Goal: Find contact information: Find contact information

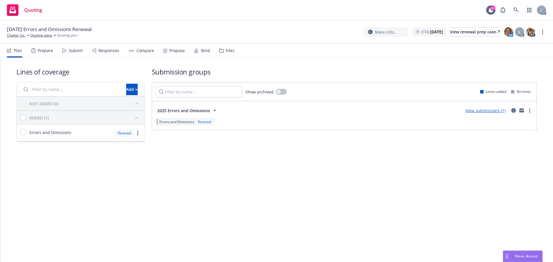
click at [54, 54] on div "Plan Prepare Submit Responses Compare Propose Bind Files" at bounding box center [121, 51] width 228 height 14
click at [49, 52] on div "Prepare" at bounding box center [45, 50] width 15 height 5
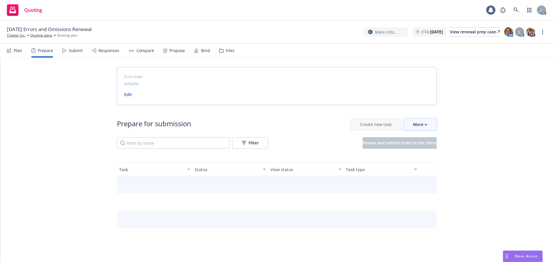
click at [429, 122] on button "More" at bounding box center [419, 125] width 33 height 12
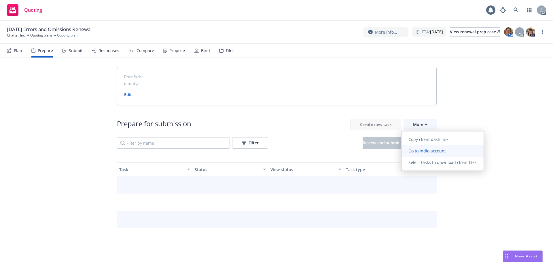
click at [428, 152] on span "Go to Indio account" at bounding box center [426, 150] width 51 height 5
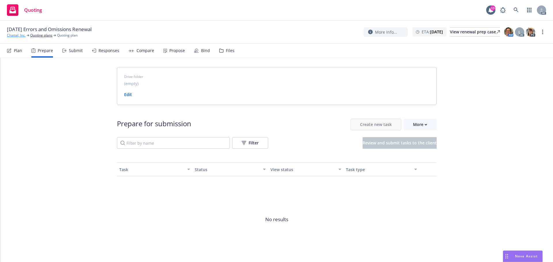
click at [22, 36] on link "Chattel, Inc." at bounding box center [16, 35] width 19 height 5
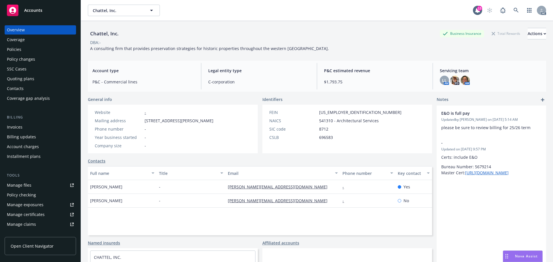
drag, startPoint x: 33, startPoint y: 53, endPoint x: 111, endPoint y: 50, distance: 78.1
click at [33, 53] on div "Policies" at bounding box center [40, 49] width 67 height 9
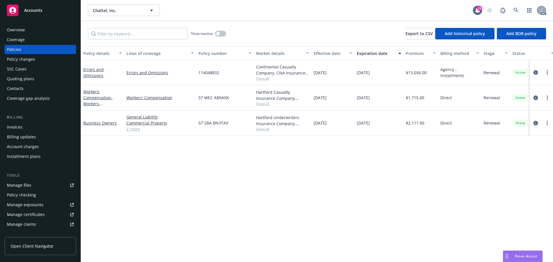
drag, startPoint x: 386, startPoint y: 76, endPoint x: 356, endPoint y: 75, distance: 30.0
click at [356, 75] on div "[DATE]" at bounding box center [379, 72] width 49 height 25
copy span "[DATE]"
drag, startPoint x: 186, startPoint y: 74, endPoint x: 155, endPoint y: 84, distance: 32.7
click at [116, 82] on div "Errors and Omissions Errors and Omissions 114048832 Continental Casualty Compan…" at bounding box center [359, 72] width 556 height 25
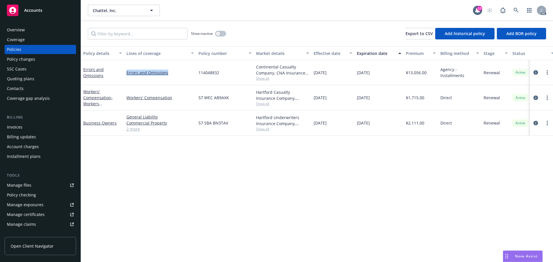
copy div "Errors and Omissions"
click at [18, 27] on div "Overview" at bounding box center [16, 29] width 18 height 9
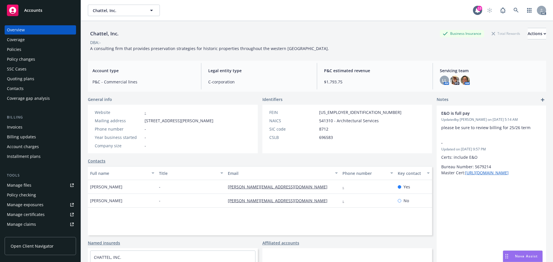
click at [277, 38] on div "Chattel, Inc. Business Insurance Total Rewards Actions" at bounding box center [317, 34] width 458 height 12
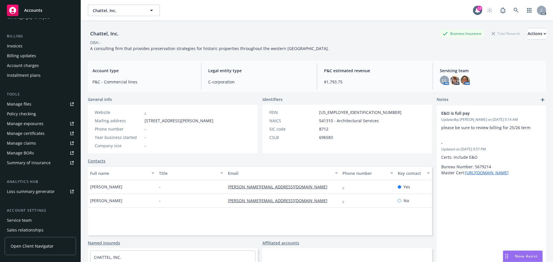
scroll to position [113, 0]
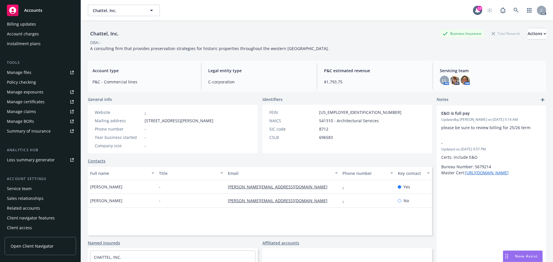
click at [23, 189] on div "Service team" at bounding box center [19, 188] width 25 height 9
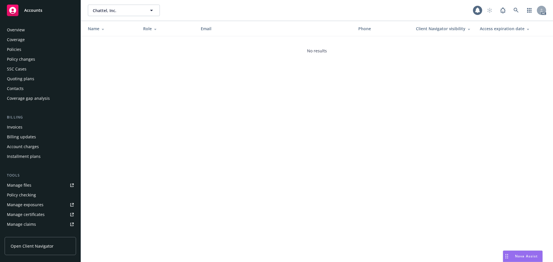
scroll to position [113, 0]
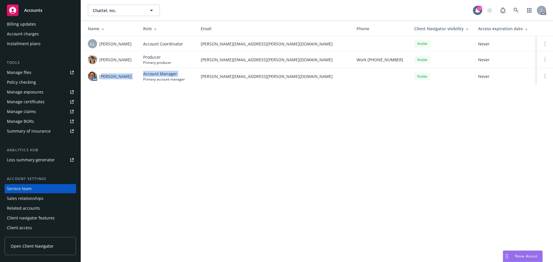
drag, startPoint x: 138, startPoint y: 78, endPoint x: 102, endPoint y: 82, distance: 35.9
click at [102, 82] on tr "AM Nicholas Baldwin Account Manager Primary account manager nicholas.baldwin@ne…" at bounding box center [317, 76] width 472 height 17
click at [115, 81] on div "AM Nicholas Baldwin" at bounding box center [111, 76] width 46 height 9
drag, startPoint x: 133, startPoint y: 77, endPoint x: 100, endPoint y: 79, distance: 32.9
click at [100, 79] on div "AM Nicholas Baldwin" at bounding box center [111, 76] width 46 height 9
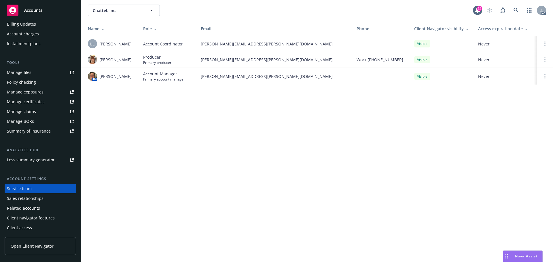
copy span "Nicholas Baldwin"
drag, startPoint x: 120, startPoint y: 64, endPoint x: 99, endPoint y: 56, distance: 21.9
click at [99, 56] on div "Maureen Bernstein" at bounding box center [111, 59] width 46 height 9
copy span "Maureen Bernstein"
drag, startPoint x: 137, startPoint y: 44, endPoint x: 100, endPoint y: 46, distance: 37.5
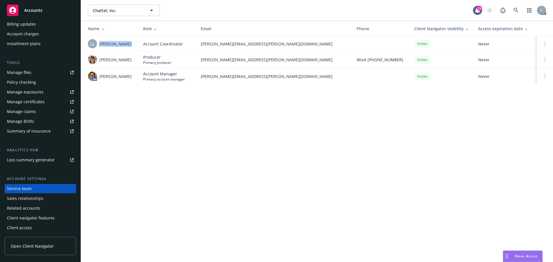
click at [100, 46] on td "LL Lacy Lipetzky" at bounding box center [110, 43] width 58 height 15
copy span "Lacy Lipetzky"
drag, startPoint x: 134, startPoint y: 77, endPoint x: 103, endPoint y: 78, distance: 30.8
click at [100, 78] on td "AM Nicholas Baldwin" at bounding box center [110, 76] width 58 height 17
copy span "Nicholas Baldwin"
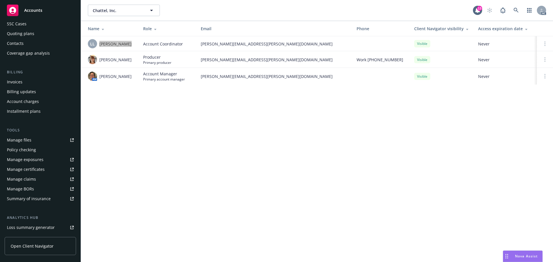
scroll to position [0, 0]
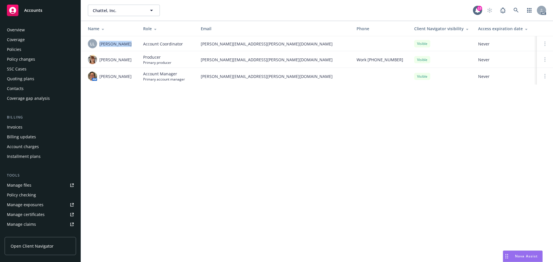
click at [30, 51] on div "Policies" at bounding box center [40, 49] width 67 height 9
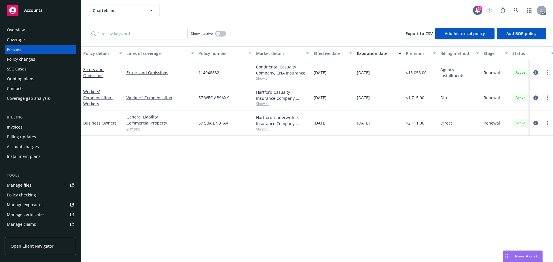
click at [536, 72] on icon "circleInformation" at bounding box center [535, 72] width 5 height 5
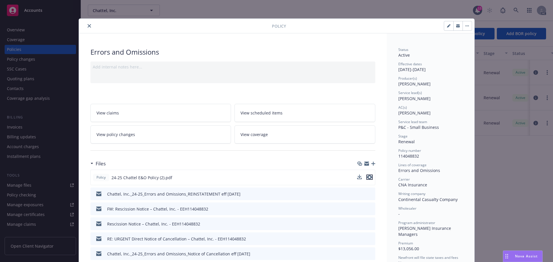
click at [367, 176] on icon "preview file" at bounding box center [369, 177] width 5 height 4
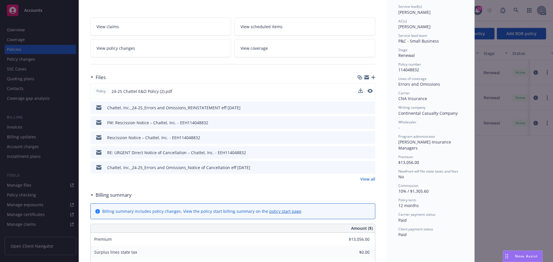
click at [367, 175] on div "Policy 24-25 Chattel E&O Policy (2).pdf Chattel, Inc._24-25_Errors and Omission…" at bounding box center [232, 133] width 285 height 99
click at [367, 177] on link "View all" at bounding box center [367, 179] width 15 height 6
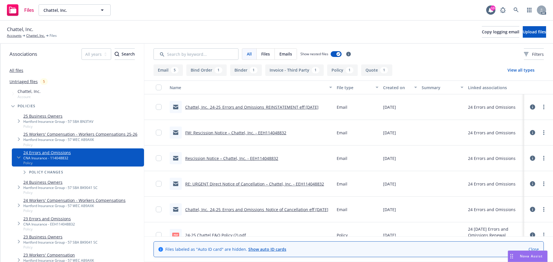
click at [17, 71] on link "All files" at bounding box center [17, 70] width 14 height 5
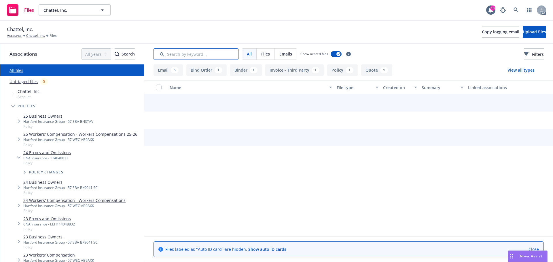
click at [222, 52] on input "Search by keyword..." at bounding box center [196, 54] width 85 height 12
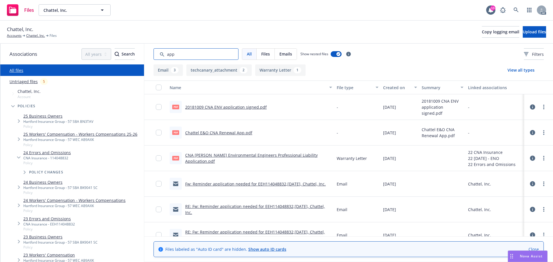
type input "app"
click at [391, 88] on div "Created on" at bounding box center [397, 88] width 28 height 6
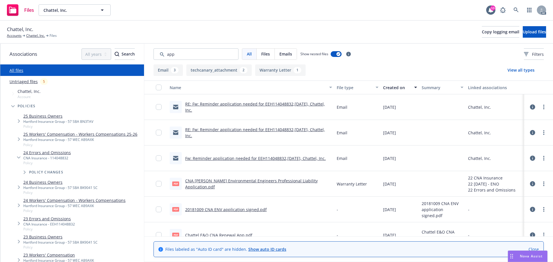
scroll to position [12, 0]
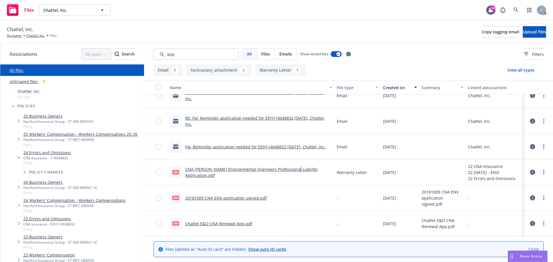
click at [288, 175] on link "CNA Victor Environmental Engineers Professional Liability Application.pdf" at bounding box center [251, 173] width 132 height 12
drag, startPoint x: 193, startPoint y: 56, endPoint x: 133, endPoint y: 52, distance: 60.1
click at [133, 52] on div "Associations All years 2027 2026 2025 2024 2023 2022 2021 2020 2019 2018 2017 2…" at bounding box center [276, 153] width 553 height 219
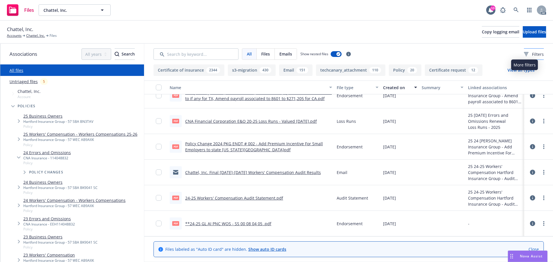
click at [524, 56] on div "Filters" at bounding box center [534, 54] width 20 height 6
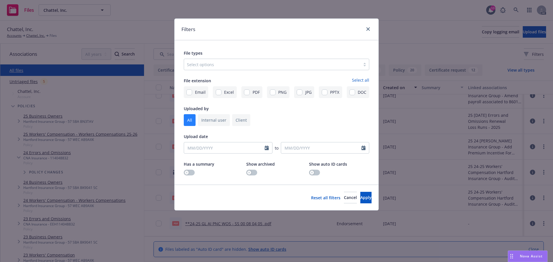
click at [263, 69] on div "Select options" at bounding box center [272, 64] width 176 height 9
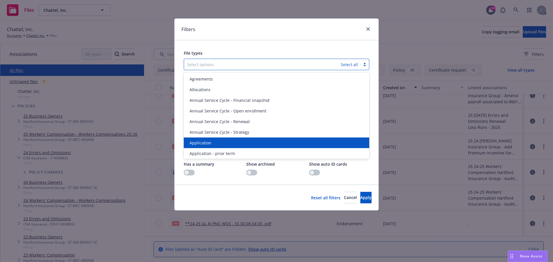
click at [217, 142] on div "Application" at bounding box center [276, 143] width 179 height 6
click at [217, 142] on span "Application - prior term" at bounding box center [212, 143] width 46 height 6
click at [217, 142] on span "Application - signed" at bounding box center [208, 143] width 39 height 6
click at [217, 142] on span "Application - unsigned" at bounding box center [211, 143] width 44 height 6
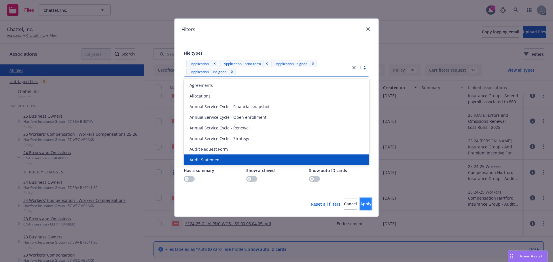
click at [360, 199] on button "Apply" at bounding box center [365, 204] width 11 height 12
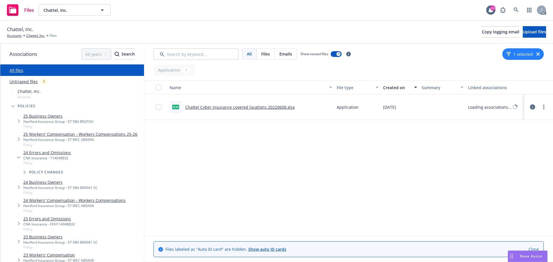
scroll to position [0, 0]
click at [538, 52] on div "1 selected" at bounding box center [522, 54] width 41 height 12
click at [535, 54] on div "1 selected" at bounding box center [522, 54] width 41 height 12
click at [540, 51] on div "1 selected" at bounding box center [522, 54] width 41 height 12
click at [538, 53] on icon "button" at bounding box center [537, 53] width 3 height 3
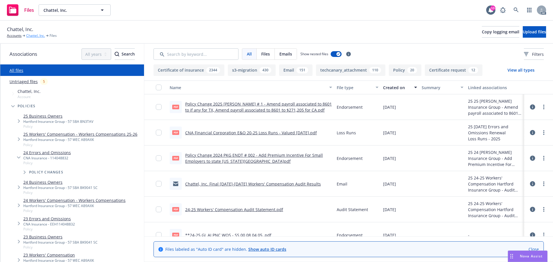
click at [30, 37] on link "Chattel, Inc." at bounding box center [35, 35] width 19 height 5
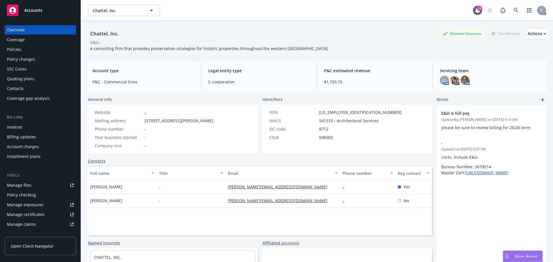
click at [22, 49] on div "Policies" at bounding box center [40, 49] width 67 height 9
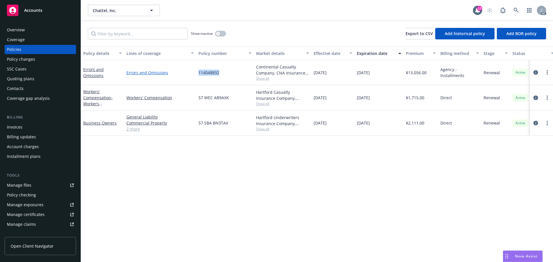
drag, startPoint x: 227, startPoint y: 71, endPoint x: 178, endPoint y: 72, distance: 49.0
click at [178, 72] on div "Errors and Omissions Errors and Omissions 114048832 Continental Casualty Compan…" at bounding box center [359, 72] width 556 height 25
copy div "114048832"
click at [28, 25] on div "Overview Coverage Policies Policy changes SSC Cases Quoting plans Contacts Cove…" at bounding box center [40, 140] width 81 height 244
click at [24, 28] on div "Overview" at bounding box center [40, 29] width 67 height 9
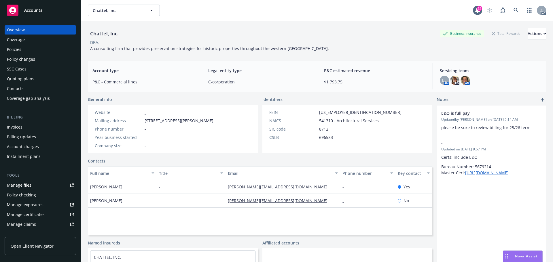
click at [327, 25] on div "Chattel, Inc. Business Insurance Total Rewards Actions DBA: - A consulting firm…" at bounding box center [317, 38] width 458 height 35
drag, startPoint x: 91, startPoint y: 189, endPoint x: 125, endPoint y: 188, distance: 33.7
click at [125, 188] on div "Robert Chattel" at bounding box center [122, 187] width 69 height 14
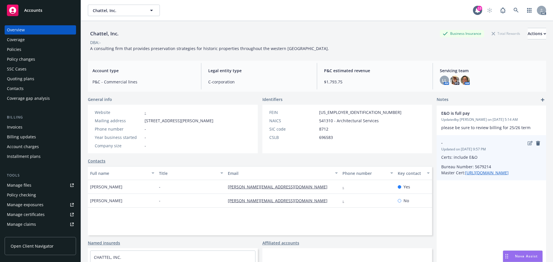
copy span "Robert Chattel"
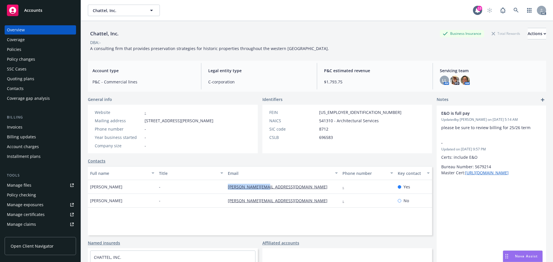
drag, startPoint x: 217, startPoint y: 191, endPoint x: 266, endPoint y: 190, distance: 48.4
click at [266, 190] on div "Robert Chattel - robert@chattel.us - Yes" at bounding box center [260, 187] width 344 height 14
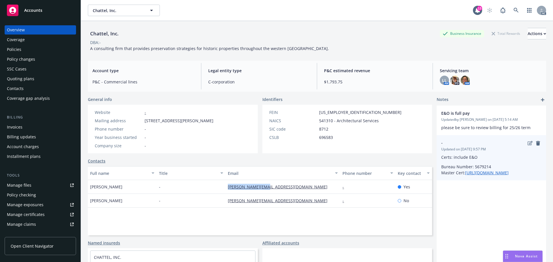
copy div "robert@chattel.us"
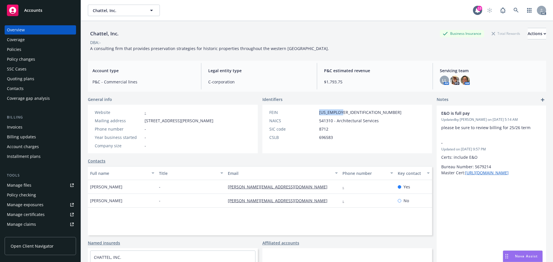
drag, startPoint x: 316, startPoint y: 113, endPoint x: 357, endPoint y: 112, distance: 41.2
click at [357, 112] on div "FEIN 95-4482817" at bounding box center [335, 112] width 137 height 6
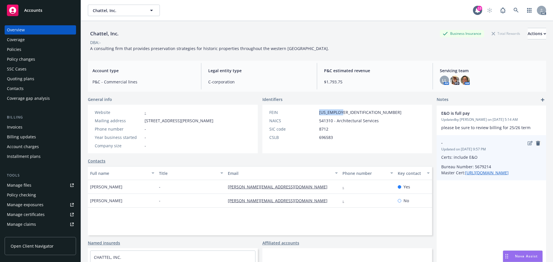
copy span "95-4482817"
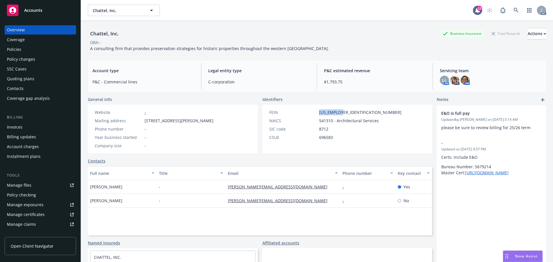
click at [7, 44] on link "Coverage" at bounding box center [40, 39] width 71 height 9
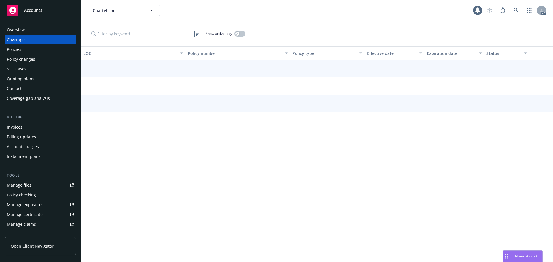
click at [10, 47] on div "Policies" at bounding box center [14, 49] width 14 height 9
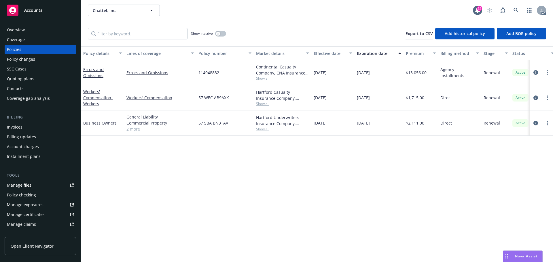
click at [136, 130] on link "2 more" at bounding box center [159, 129] width 67 height 6
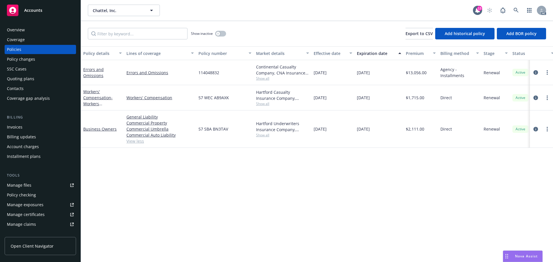
click at [265, 139] on div "Hartford Underwriters Insurance Company, Hartford Insurance Group Show all" at bounding box center [283, 129] width 58 height 37
click at [265, 135] on span "Show all" at bounding box center [282, 135] width 53 height 5
drag, startPoint x: 198, startPoint y: 170, endPoint x: 263, endPoint y: 169, distance: 64.8
click at [263, 169] on span "Hartford Insurance Group" at bounding box center [251, 168] width 106 height 6
copy span "Hartford Insurance Group"
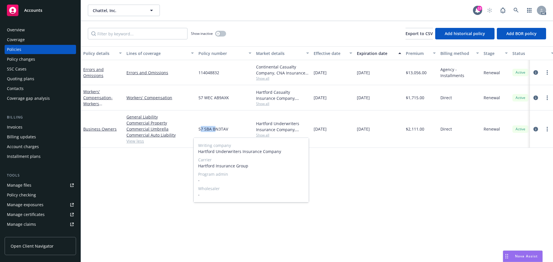
drag, startPoint x: 200, startPoint y: 127, endPoint x: 214, endPoint y: 128, distance: 13.9
click at [216, 128] on span "57 SBA BN3TAV" at bounding box center [213, 129] width 30 height 6
drag, startPoint x: 196, startPoint y: 130, endPoint x: 233, endPoint y: 129, distance: 36.9
click at [233, 129] on div "57 SBA BN3TAV" at bounding box center [225, 129] width 58 height 37
copy span "57 SBA BN3TAV"
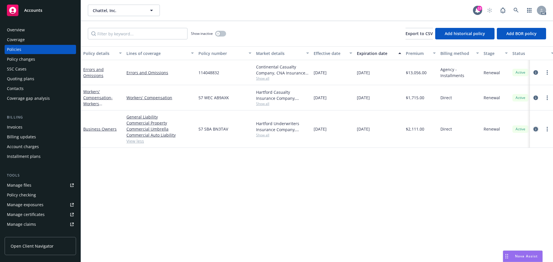
click at [537, 129] on icon "circleInformation" at bounding box center [535, 129] width 5 height 5
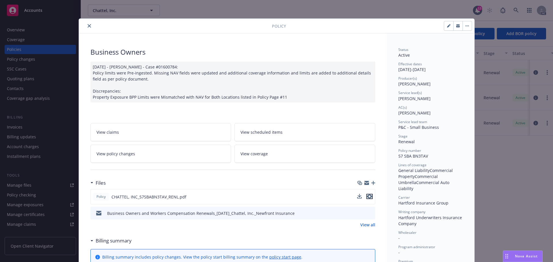
click at [368, 195] on icon "preview file" at bounding box center [369, 197] width 5 height 4
click at [87, 24] on button "close" at bounding box center [89, 25] width 7 height 7
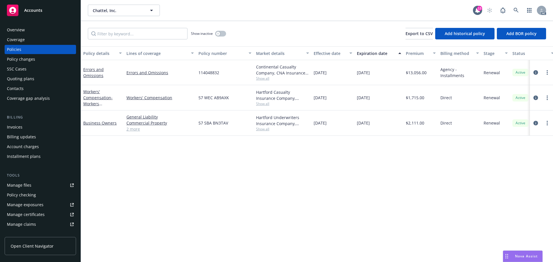
drag, startPoint x: 312, startPoint y: 127, endPoint x: 333, endPoint y: 125, distance: 21.1
click at [333, 125] on div "08/01/2025" at bounding box center [332, 123] width 43 height 25
click at [327, 125] on span "08/01/2025" at bounding box center [320, 123] width 13 height 6
drag, startPoint x: 313, startPoint y: 125, endPoint x: 345, endPoint y: 122, distance: 32.4
click at [345, 122] on div "08/01/2025" at bounding box center [332, 123] width 43 height 25
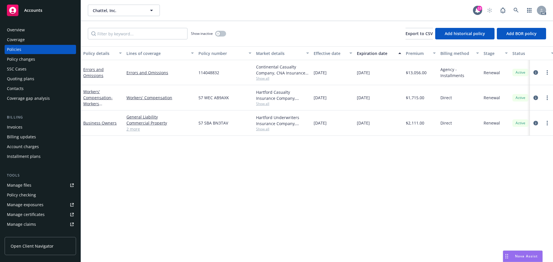
copy span "08/01/2025"
drag, startPoint x: 356, startPoint y: 126, endPoint x: 385, endPoint y: 125, distance: 29.4
click at [385, 125] on div "08/01/2026" at bounding box center [379, 123] width 49 height 25
copy span "08/01/2026"
click at [262, 130] on span "Show all" at bounding box center [282, 129] width 53 height 5
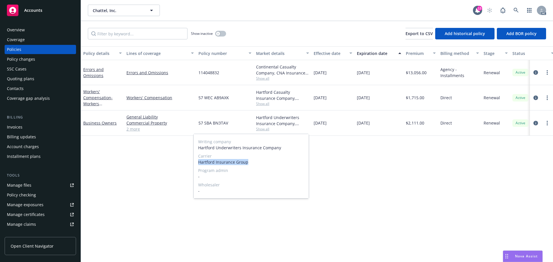
drag, startPoint x: 198, startPoint y: 162, endPoint x: 271, endPoint y: 164, distance: 73.2
click at [271, 164] on div "Writing company Hartford Underwriters Insurance Company Carrier Hartford Insura…" at bounding box center [251, 166] width 115 height 65
copy span "Hartford Insurance Group"
drag, startPoint x: 339, startPoint y: 143, endPoint x: 278, endPoint y: 145, distance: 60.5
click at [339, 143] on div "Policy details Lines of coverage Policy number Market details Effective date Ex…" at bounding box center [317, 154] width 472 height 216
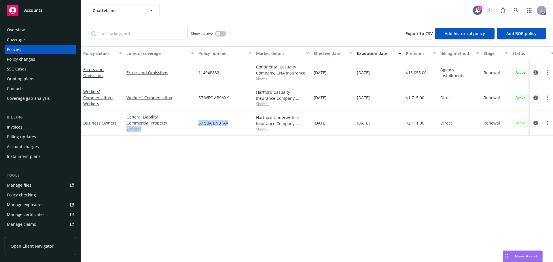
drag, startPoint x: 191, startPoint y: 125, endPoint x: 230, endPoint y: 125, distance: 38.6
click at [230, 125] on div "Business Owners General Liability Commercial Property Commercial Umbrella Comme…" at bounding box center [359, 123] width 556 height 25
click at [205, 127] on div "57 SBA BN3TAV" at bounding box center [225, 123] width 58 height 25
drag, startPoint x: 198, startPoint y: 126, endPoint x: 233, endPoint y: 124, distance: 35.2
click at [233, 124] on div "57 SBA BN3TAV" at bounding box center [225, 123] width 58 height 25
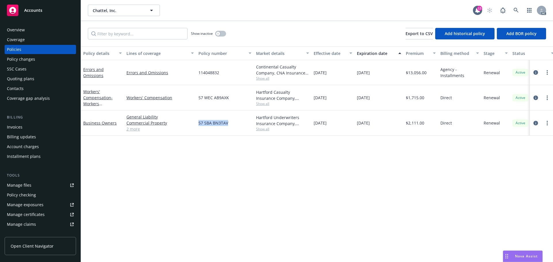
copy span "57 SBA BN3TAV"
drag, startPoint x: 314, startPoint y: 124, endPoint x: 342, endPoint y: 122, distance: 28.0
click at [342, 122] on div "08/01/2025" at bounding box center [332, 123] width 43 height 25
click at [372, 127] on div "08/01/2026" at bounding box center [379, 123] width 49 height 25
drag, startPoint x: 357, startPoint y: 128, endPoint x: 392, endPoint y: 128, distance: 34.9
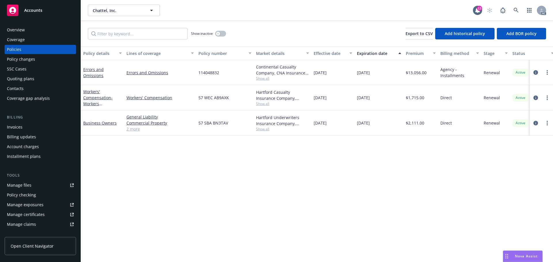
click at [392, 128] on div "08/01/2026" at bounding box center [379, 123] width 49 height 25
click at [135, 132] on link "2 more" at bounding box center [159, 129] width 67 height 6
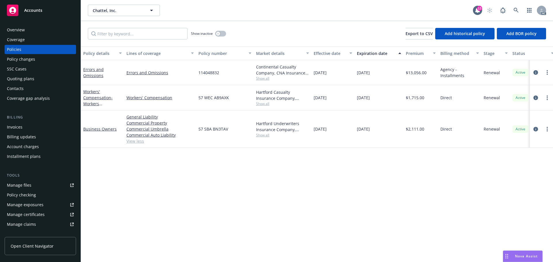
click at [32, 27] on div "Overview" at bounding box center [40, 29] width 67 height 9
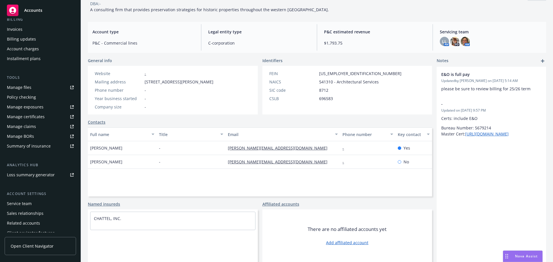
scroll to position [113, 0]
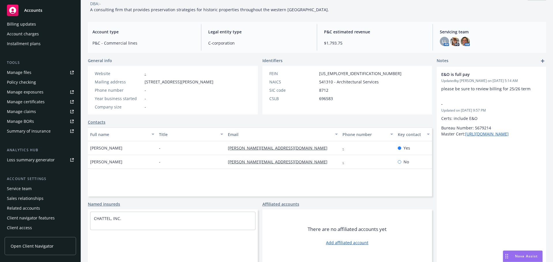
click at [16, 187] on div "Service team" at bounding box center [19, 188] width 25 height 9
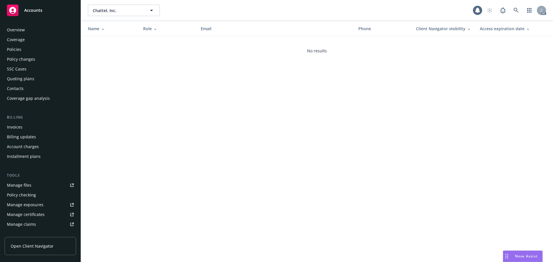
scroll to position [113, 0]
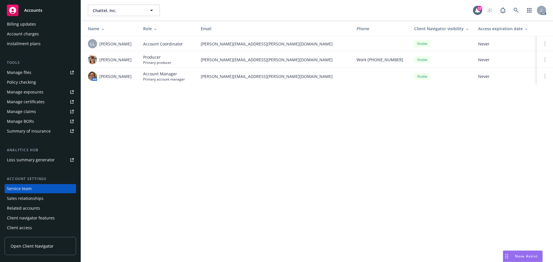
drag, startPoint x: 135, startPoint y: 76, endPoint x: 101, endPoint y: 79, distance: 34.4
click at [101, 79] on td "AM Nicholas Baldwin" at bounding box center [110, 76] width 58 height 17
drag, startPoint x: 196, startPoint y: 79, endPoint x: 274, endPoint y: 81, distance: 77.8
click at [274, 81] on td "nicholas.baldwin@newfront.com" at bounding box center [274, 76] width 156 height 17
drag, startPoint x: 132, startPoint y: 45, endPoint x: 105, endPoint y: 45, distance: 27.7
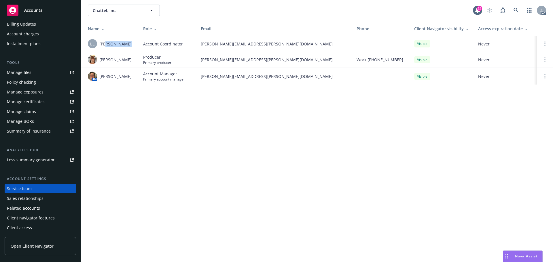
click at [105, 45] on div "LL Lacy Lipetzky" at bounding box center [111, 43] width 46 height 9
click at [103, 67] on td "Maureen Bernstein" at bounding box center [110, 59] width 58 height 17
drag, startPoint x: 101, startPoint y: 58, endPoint x: 120, endPoint y: 60, distance: 19.5
click at [120, 60] on span "Maureen Bernstein" at bounding box center [115, 60] width 32 height 6
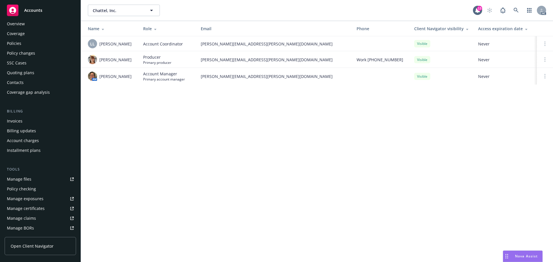
scroll to position [0, 0]
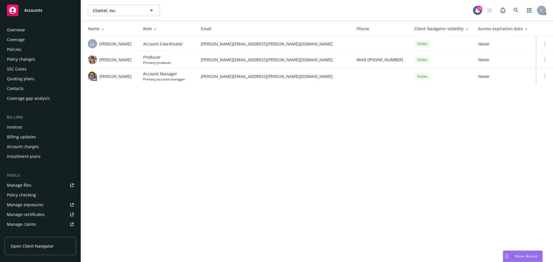
click at [33, 45] on div "Policies" at bounding box center [40, 49] width 67 height 9
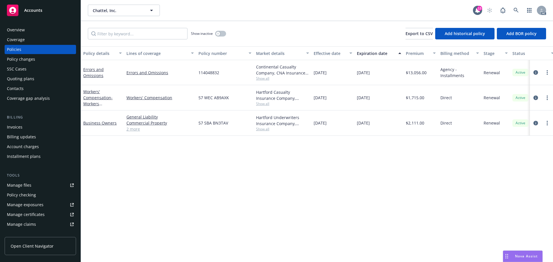
click at [29, 28] on div "Overview" at bounding box center [40, 29] width 67 height 9
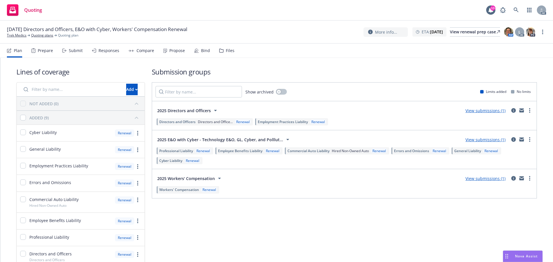
click at [49, 53] on div "Prepare" at bounding box center [45, 50] width 15 height 5
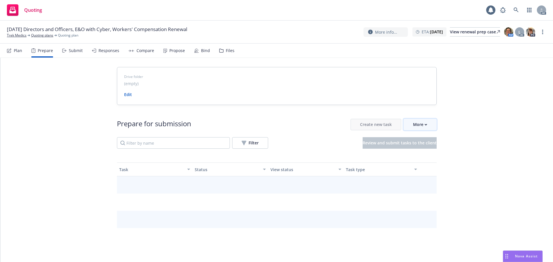
click at [425, 125] on icon "button" at bounding box center [426, 125] width 3 height 2
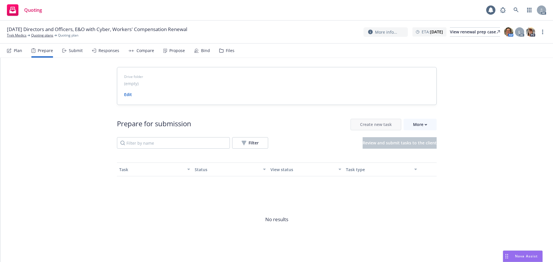
click at [418, 153] on span "Prepare applications in [GEOGRAPHIC_DATA]" at bounding box center [451, 150] width 100 height 5
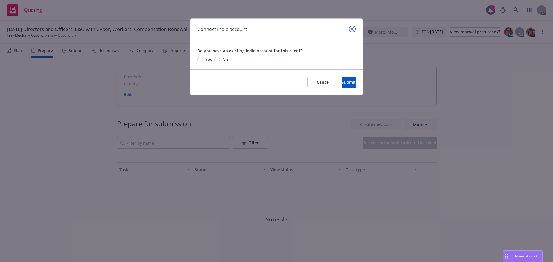
click at [355, 26] on link "close" at bounding box center [352, 29] width 7 height 7
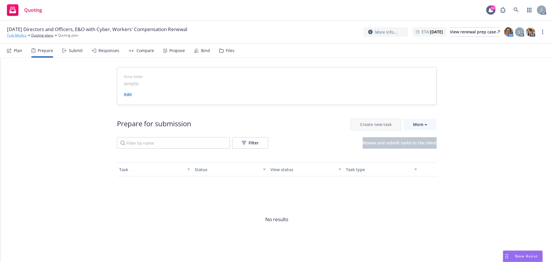
click at [22, 36] on link "Trek Medics" at bounding box center [17, 35] width 20 height 5
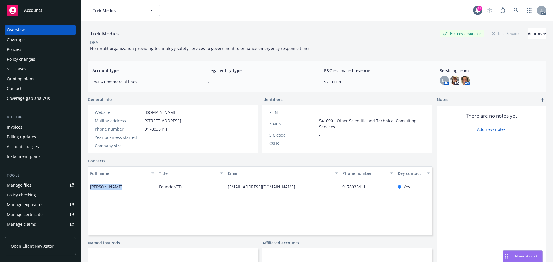
drag, startPoint x: 127, startPoint y: 184, endPoint x: 88, endPoint y: 188, distance: 39.1
click at [88, 188] on div "[PERSON_NAME]" at bounding box center [122, 187] width 69 height 14
copy span "[PERSON_NAME]"
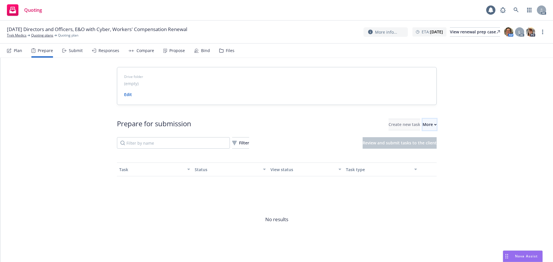
click at [423, 127] on div "More" at bounding box center [429, 124] width 14 height 11
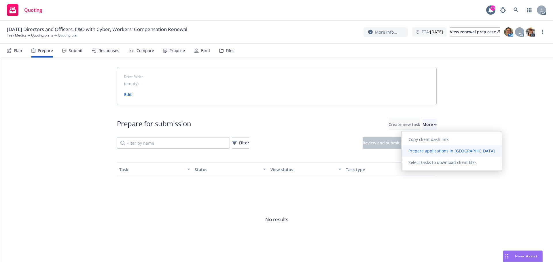
click at [422, 149] on span "Prepare applications in [GEOGRAPHIC_DATA]" at bounding box center [451, 150] width 100 height 5
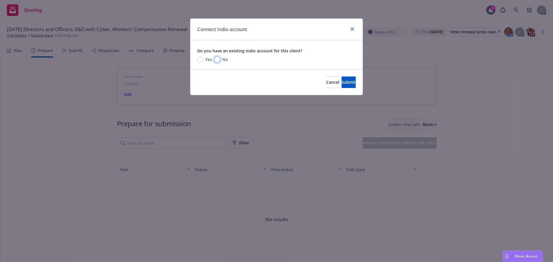
click at [217, 59] on input "No" at bounding box center [217, 60] width 6 height 6
radio input "true"
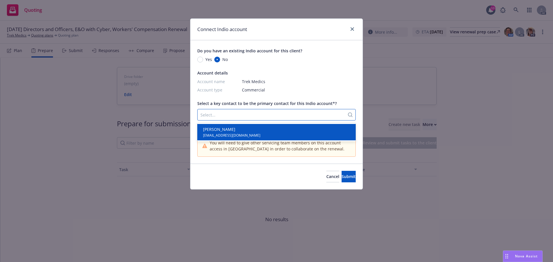
click at [216, 109] on div "Select..." at bounding box center [276, 115] width 158 height 12
click at [213, 135] on span "[EMAIL_ADDRESS][DOMAIN_NAME]" at bounding box center [231, 134] width 57 height 5
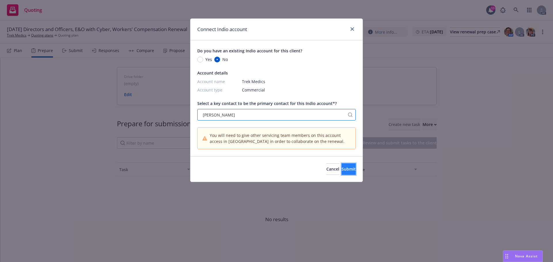
click at [342, 174] on button "Submit" at bounding box center [349, 170] width 14 height 12
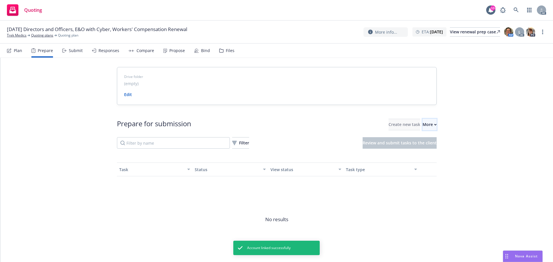
click at [422, 126] on div "More" at bounding box center [429, 124] width 14 height 11
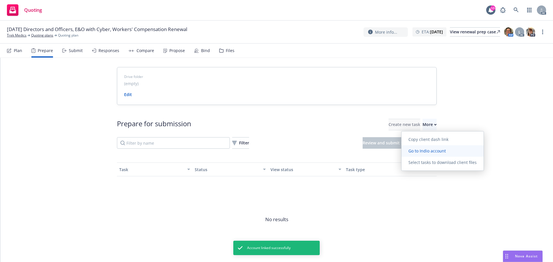
click at [420, 156] on link "Go to Indio account" at bounding box center [442, 151] width 82 height 12
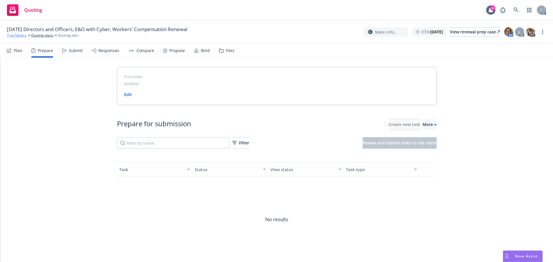
click at [20, 37] on link "Trek Medics" at bounding box center [17, 35] width 20 height 5
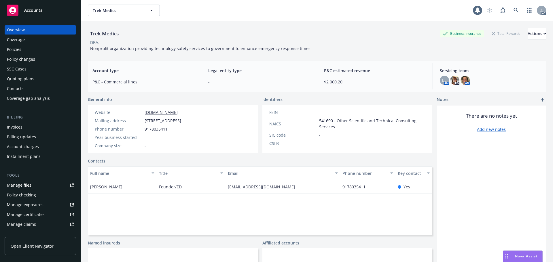
drag, startPoint x: 0, startPoint y: 0, endPoint x: 35, endPoint y: 49, distance: 60.3
click at [35, 49] on div "Policies" at bounding box center [40, 49] width 67 height 9
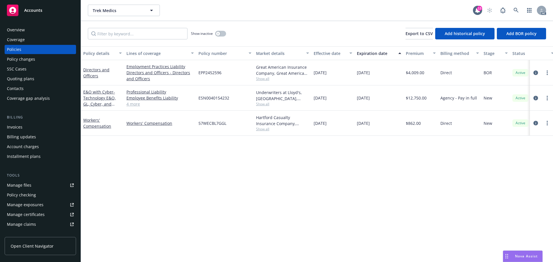
drag, startPoint x: 380, startPoint y: 100, endPoint x: 355, endPoint y: 106, distance: 25.9
click at [355, 106] on div "12/01/2025" at bounding box center [379, 98] width 49 height 25
copy span "12/01/2025"
click at [132, 107] on link "4 more" at bounding box center [159, 104] width 67 height 6
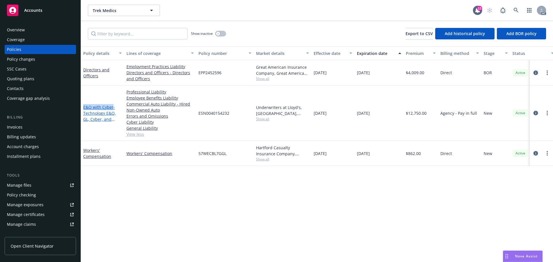
drag, startPoint x: 84, startPoint y: 98, endPoint x: 112, endPoint y: 105, distance: 29.5
click at [112, 105] on div "E&O with Cyber - Technology E&O, GL, Cyber, and Polllution" at bounding box center [102, 114] width 43 height 56
copy link "E&O with Cyber"
click at [45, 28] on div "Overview" at bounding box center [40, 29] width 67 height 9
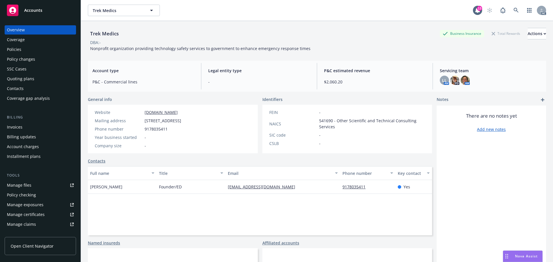
click at [314, 35] on div "Trek Medics Business Insurance Total Rewards Actions" at bounding box center [317, 34] width 458 height 12
click at [365, 43] on div "DBA: -" at bounding box center [317, 42] width 458 height 6
drag, startPoint x: 145, startPoint y: 118, endPoint x: 202, endPoint y: 122, distance: 58.0
click at [181, 122] on span "[STREET_ADDRESS]" at bounding box center [163, 121] width 37 height 6
copy span "3600 Cypress Club Drive B-506"
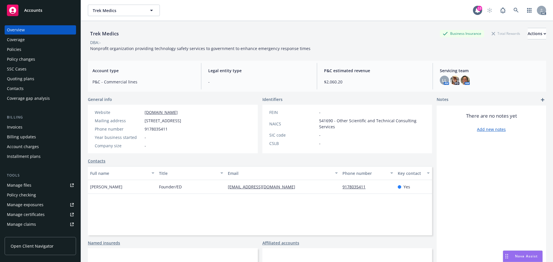
drag, startPoint x: 221, startPoint y: 121, endPoint x: 205, endPoint y: 122, distance: 16.2
click at [181, 122] on span "3600 Cypress Club Drive B-506, Charlotte, NC, 28210" at bounding box center [163, 121] width 37 height 6
copy span "Charlotte"
drag, startPoint x: 228, startPoint y: 120, endPoint x: 224, endPoint y: 122, distance: 4.3
click at [181, 122] on span "3600 Cypress Club Drive B-506, Charlotte, NC, 28210" at bounding box center [163, 121] width 37 height 6
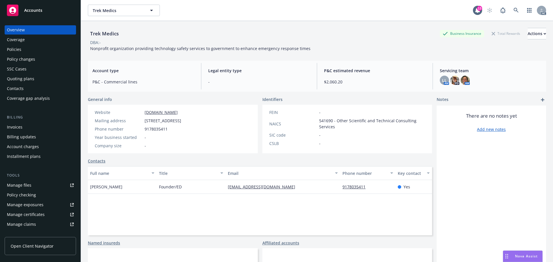
copy span "NC"
drag, startPoint x: 250, startPoint y: 121, endPoint x: 232, endPoint y: 124, distance: 18.6
click at [232, 124] on div "Website www.trekmedics.org Mailing address 3600 Cypress Club Drive B-506, Charl…" at bounding box center [173, 129] width 170 height 49
copy span "28210"
click at [175, 129] on div "Phone number 9178035411" at bounding box center [137, 129] width 91 height 6
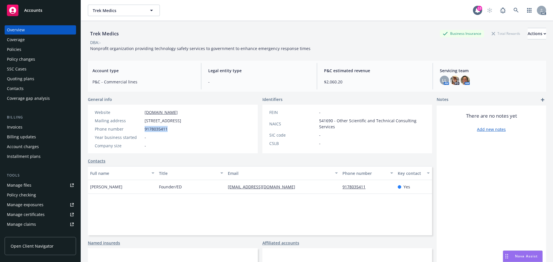
drag, startPoint x: 181, startPoint y: 128, endPoint x: 143, endPoint y: 130, distance: 38.0
click at [143, 130] on div "Phone number 9178035411" at bounding box center [137, 129] width 91 height 6
copy div "9178035411"
drag, startPoint x: 182, startPoint y: 111, endPoint x: 137, endPoint y: 111, distance: 45.2
click at [137, 111] on div "Website www.trekmedics.org" at bounding box center [137, 112] width 91 height 6
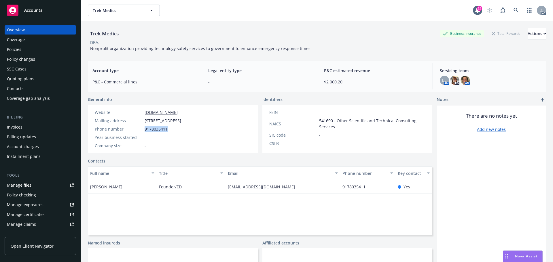
copy div "www.trekmedics.org"
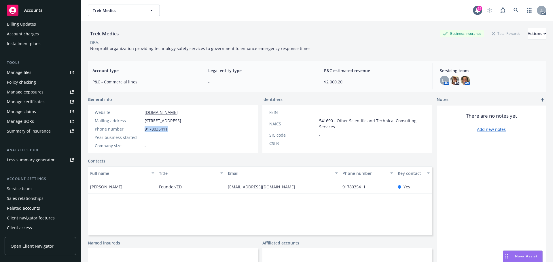
click at [8, 186] on div "Service team" at bounding box center [19, 188] width 25 height 9
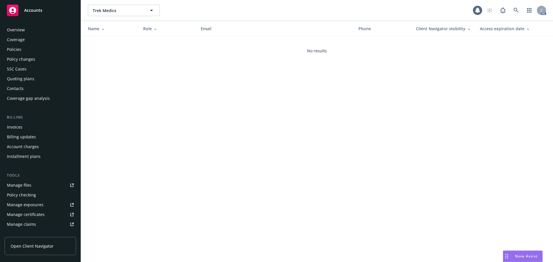
scroll to position [113, 0]
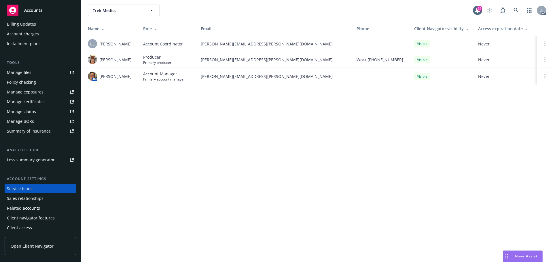
drag, startPoint x: 128, startPoint y: 81, endPoint x: 100, endPoint y: 85, distance: 28.6
click at [100, 85] on td "AM Nicholas Baldwin" at bounding box center [110, 76] width 58 height 17
click at [122, 83] on td "AM Nicholas Baldwin" at bounding box center [110, 76] width 58 height 17
drag, startPoint x: 134, startPoint y: 79, endPoint x: 100, endPoint y: 83, distance: 34.7
click at [100, 83] on td "AM Nicholas Baldwin" at bounding box center [110, 76] width 58 height 17
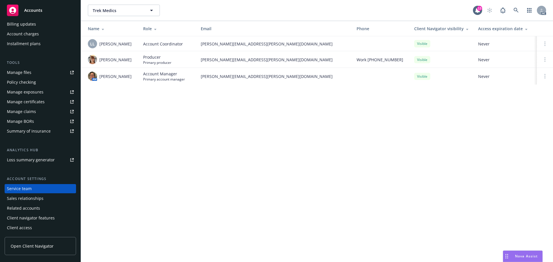
copy span "Nicholas Baldwin"
drag, startPoint x: 128, startPoint y: 46, endPoint x: 101, endPoint y: 50, distance: 26.5
click at [101, 50] on td "LL Lacy Lipetzky" at bounding box center [110, 43] width 58 height 15
drag, startPoint x: 128, startPoint y: 45, endPoint x: 97, endPoint y: 50, distance: 31.4
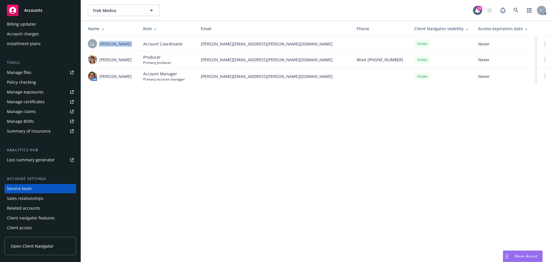
click at [97, 50] on td "LL Lacy Lipetzky" at bounding box center [110, 43] width 58 height 15
copy div "Lacy Lipetzky"
drag, startPoint x: 122, startPoint y: 65, endPoint x: 100, endPoint y: 58, distance: 23.2
click at [100, 58] on span "Maureen Bernstein" at bounding box center [115, 60] width 32 height 6
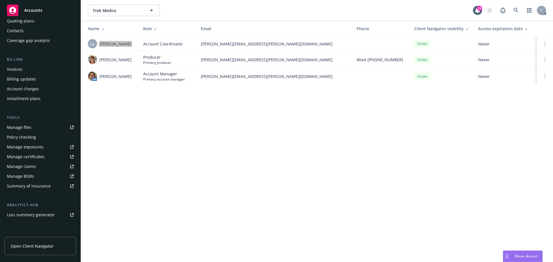
scroll to position [0, 0]
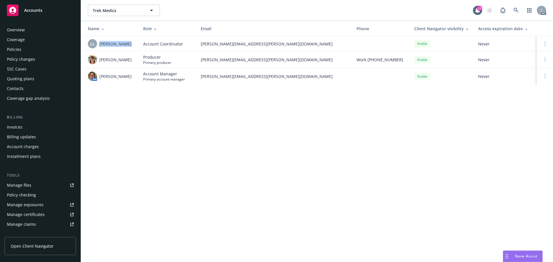
click at [24, 41] on div "Coverage" at bounding box center [16, 39] width 18 height 9
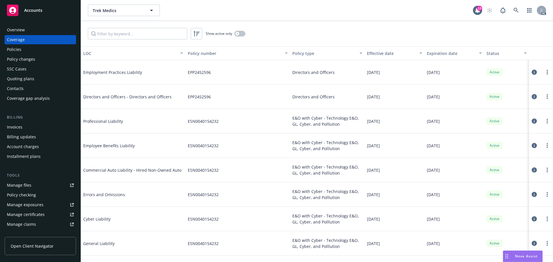
click at [21, 46] on div "Policies" at bounding box center [40, 49] width 67 height 9
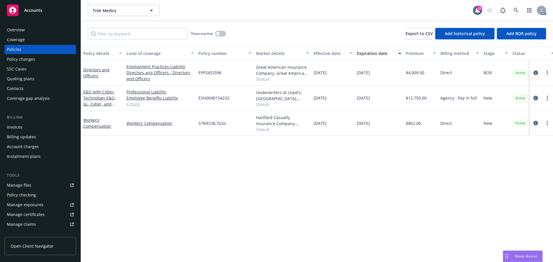
click at [535, 98] on icon "circleInformation" at bounding box center [535, 98] width 5 height 5
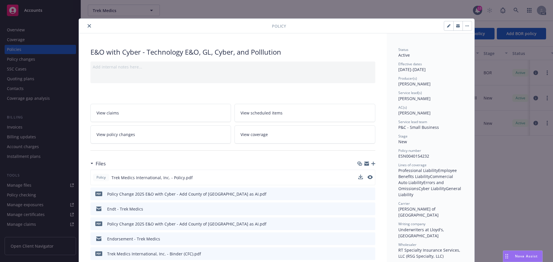
click at [367, 180] on button at bounding box center [369, 178] width 5 height 6
click at [369, 176] on icon "preview file" at bounding box center [369, 177] width 5 height 4
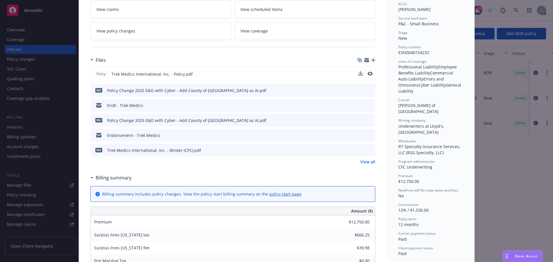
scroll to position [115, 0]
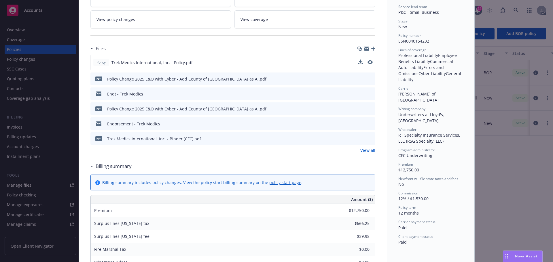
click at [369, 149] on link "View all" at bounding box center [367, 150] width 15 height 6
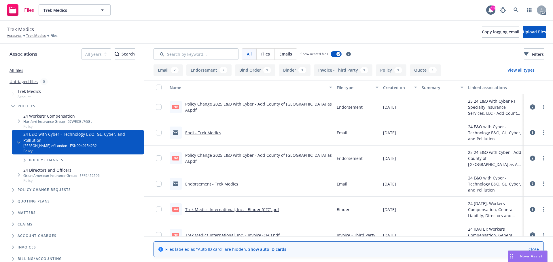
click at [211, 71] on button "Endorsement 2" at bounding box center [208, 71] width 45 height 12
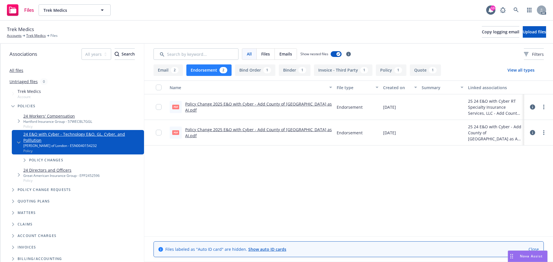
click at [257, 133] on link "Policy Change 2025 E&O with Cyber - Add County of [GEOGRAPHIC_DATA] as AI.pdf" at bounding box center [258, 133] width 147 height 12
click at [253, 110] on div "pdf Policy Change 2025 E&O with Cyber - Add County of [GEOGRAPHIC_DATA] as AI.p…" at bounding box center [251, 107] width 162 height 12
click at [228, 105] on link "Policy Change 2025 E&O with Cyber - Add County of [GEOGRAPHIC_DATA] as AI.pdf" at bounding box center [258, 107] width 147 height 12
click at [209, 66] on button "Endorsement 2" at bounding box center [208, 71] width 45 height 12
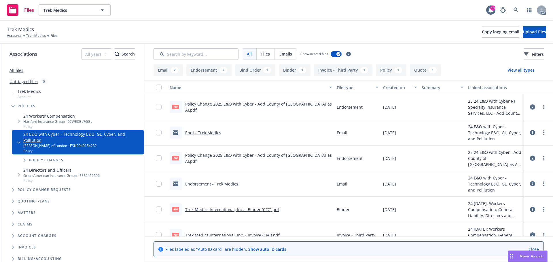
click at [20, 71] on link "All files" at bounding box center [17, 70] width 14 height 5
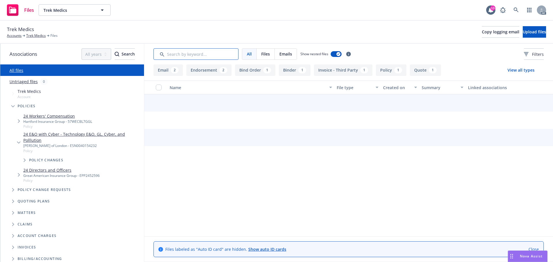
click at [186, 55] on input "Search by keyword..." at bounding box center [196, 54] width 85 height 12
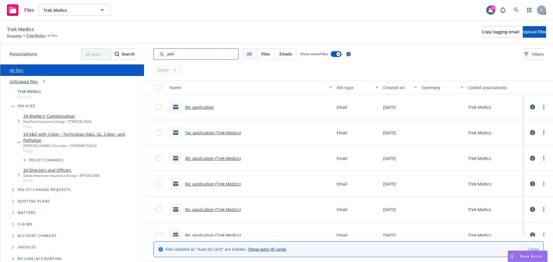
type input "APP"
click at [387, 86] on div "Created on" at bounding box center [397, 88] width 28 height 6
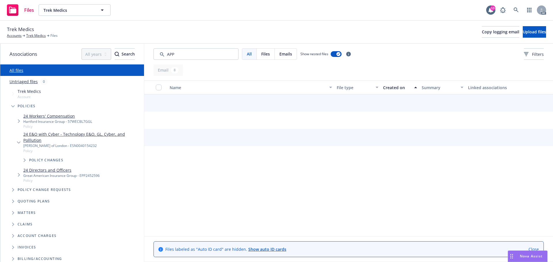
click at [387, 86] on div "Created on" at bounding box center [397, 88] width 28 height 6
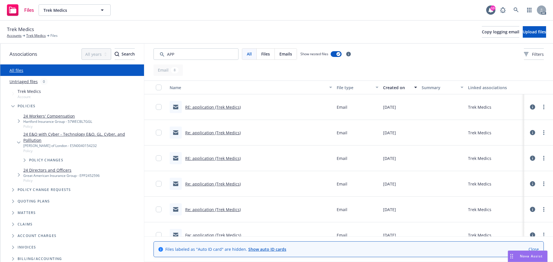
drag, startPoint x: 216, startPoint y: 60, endPoint x: 152, endPoint y: 51, distance: 63.9
click at [152, 51] on div "All Files Emails Show nested files Filters" at bounding box center [348, 54] width 409 height 21
click at [213, 49] on input "Search by keyword..." at bounding box center [196, 54] width 85 height 12
drag, startPoint x: 223, startPoint y: 50, endPoint x: 140, endPoint y: 50, distance: 82.9
click at [136, 48] on div "Associations All years 2027 2026 2025 2024 2023 2022 2021 2020 2019 2018 2017 2…" at bounding box center [276, 153] width 553 height 219
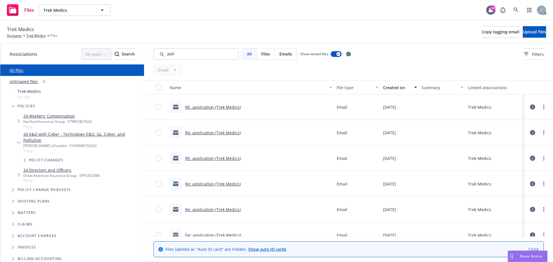
click at [231, 109] on link "RE: application (Trek Medics)" at bounding box center [213, 107] width 56 height 5
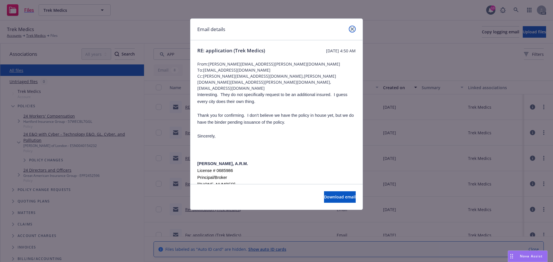
click at [354, 29] on link "close" at bounding box center [352, 29] width 7 height 7
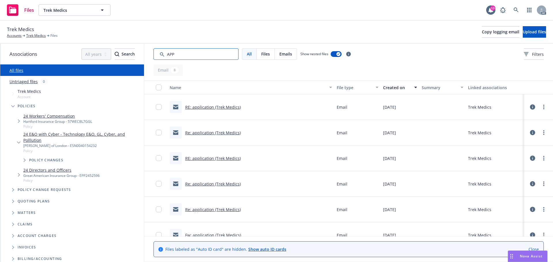
click at [190, 50] on input "Search by keyword..." at bounding box center [196, 54] width 85 height 12
drag, startPoint x: 203, startPoint y: 52, endPoint x: 154, endPoint y: 46, distance: 49.3
click at [152, 46] on div "All Files Emails Show nested files Filters" at bounding box center [348, 54] width 409 height 21
click at [532, 52] on span "Filters" at bounding box center [538, 54] width 12 height 6
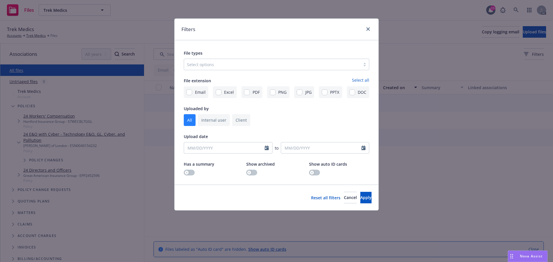
click at [268, 64] on div at bounding box center [272, 64] width 170 height 7
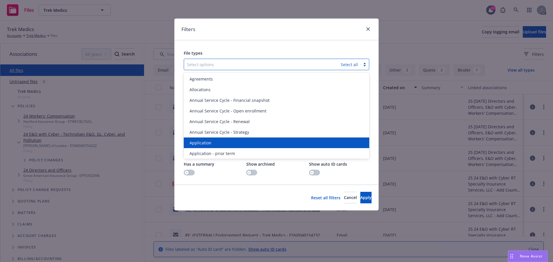
click at [206, 141] on span "Application" at bounding box center [200, 143] width 22 height 6
click at [206, 141] on span "Application - prior term" at bounding box center [212, 143] width 46 height 6
click at [206, 141] on span "Application - signed" at bounding box center [208, 143] width 39 height 6
click at [206, 141] on span "Application - unsigned" at bounding box center [211, 143] width 44 height 6
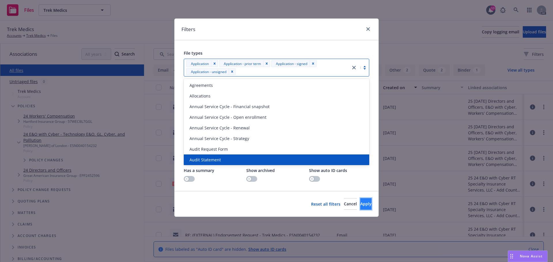
click at [363, 205] on button "Apply" at bounding box center [365, 204] width 11 height 12
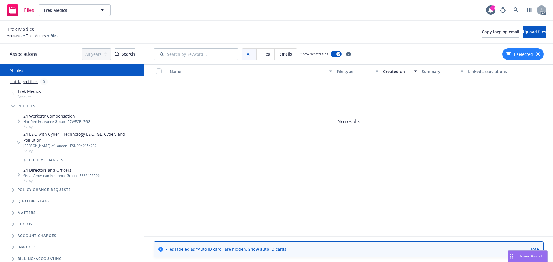
click at [539, 55] on icon "button" at bounding box center [537, 53] width 3 height 3
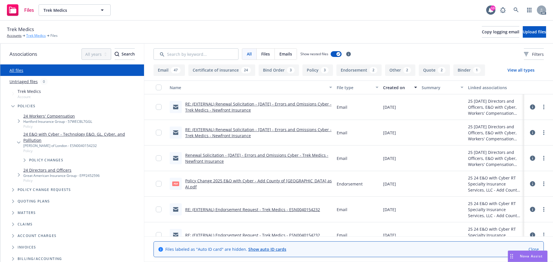
click at [37, 36] on link "Trek Medics" at bounding box center [36, 35] width 20 height 5
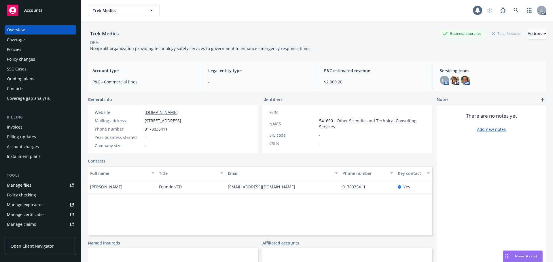
click at [17, 78] on div "Quoting plans" at bounding box center [20, 78] width 27 height 9
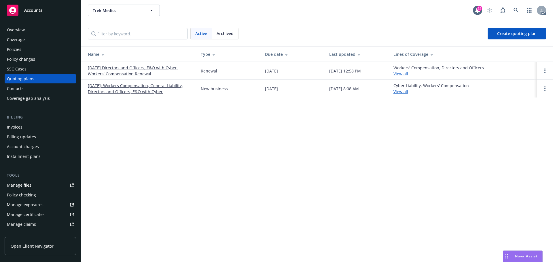
click at [139, 91] on link "[DATE]: Workers Compensation, General Liability, Directors and Officers, E&O wi…" at bounding box center [140, 89] width 104 height 12
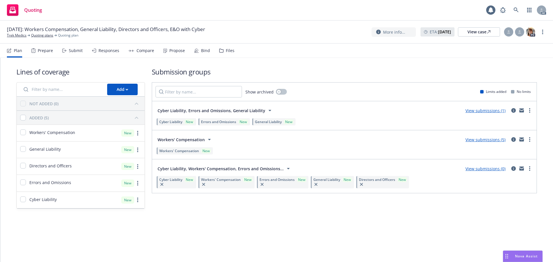
click at [219, 51] on icon at bounding box center [221, 51] width 4 height 4
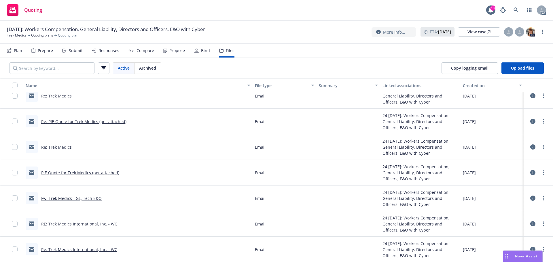
scroll to position [441, 0]
click at [158, 71] on div "Archived" at bounding box center [147, 68] width 26 height 11
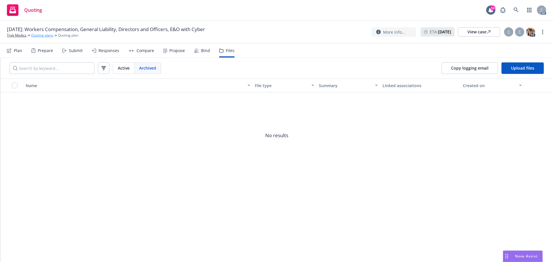
click at [42, 35] on link "Quoting plans" at bounding box center [42, 35] width 22 height 5
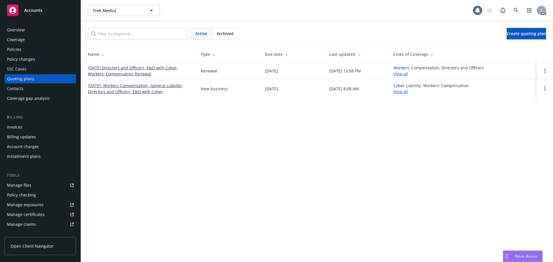
click at [217, 35] on span "Archived" at bounding box center [225, 34] width 17 height 6
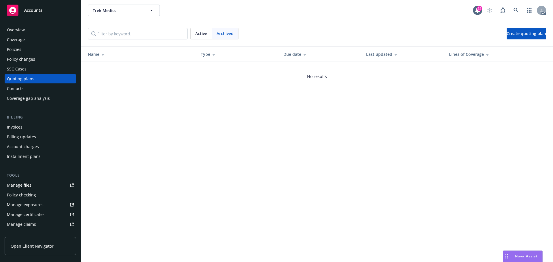
click at [204, 33] on span "Active" at bounding box center [201, 34] width 12 height 6
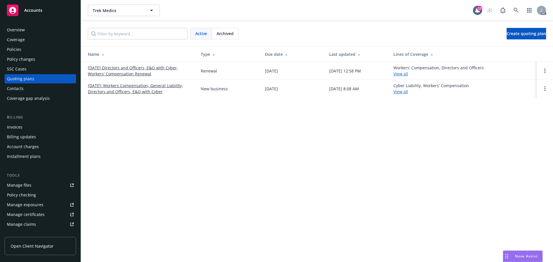
click at [110, 67] on link "[DATE] Directors and Officers, E&O with Cyber, Workers' Compensation Renewal" at bounding box center [140, 71] width 104 height 12
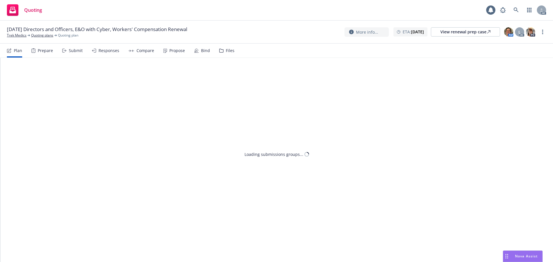
click at [225, 56] on div "Files" at bounding box center [226, 51] width 15 height 14
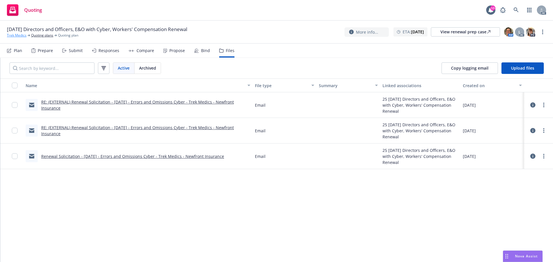
click at [22, 36] on link "Trek Medics" at bounding box center [17, 35] width 20 height 5
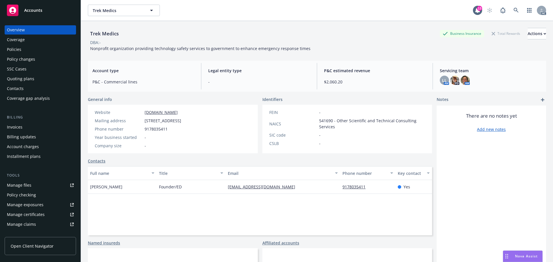
click at [16, 48] on div "Policies" at bounding box center [14, 49] width 14 height 9
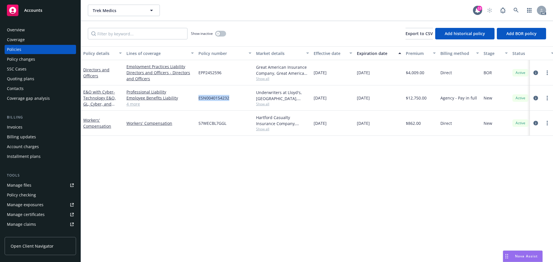
drag, startPoint x: 240, startPoint y: 98, endPoint x: 197, endPoint y: 98, distance: 42.9
click at [197, 98] on div "ESN0040154232" at bounding box center [225, 98] width 58 height 25
copy span "ESN0040154232"
drag, startPoint x: 30, startPoint y: 29, endPoint x: 49, endPoint y: 40, distance: 22.3
click at [30, 29] on div "Overview" at bounding box center [40, 29] width 67 height 9
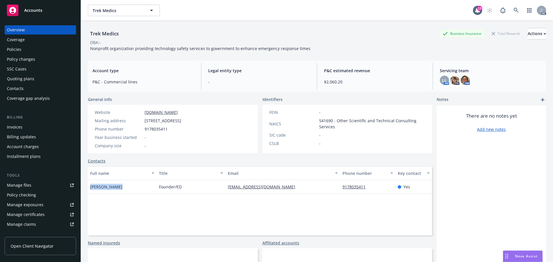
drag, startPoint x: 120, startPoint y: 187, endPoint x: 86, endPoint y: 188, distance: 33.4
click at [86, 188] on div "Trek Medics Business Insurance Total Rewards Actions DBA: - Nonprofit organizat…" at bounding box center [317, 152] width 472 height 262
copy span "Jason Friesen"
drag, startPoint x: 178, startPoint y: 189, endPoint x: 158, endPoint y: 189, distance: 20.7
click at [158, 189] on div "Founder/ED" at bounding box center [191, 187] width 69 height 14
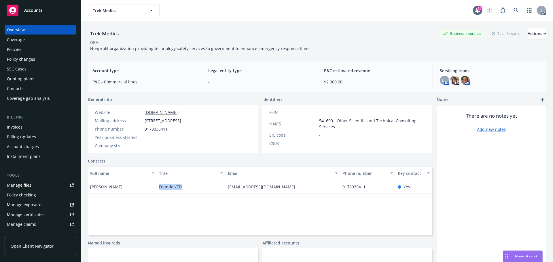
copy span "Founder/ED"
click at [27, 53] on div "Policies" at bounding box center [40, 49] width 67 height 9
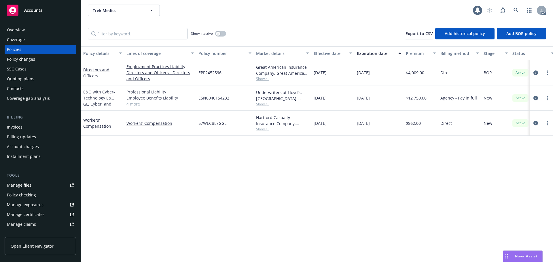
click at [135, 106] on link "4 more" at bounding box center [159, 104] width 67 height 6
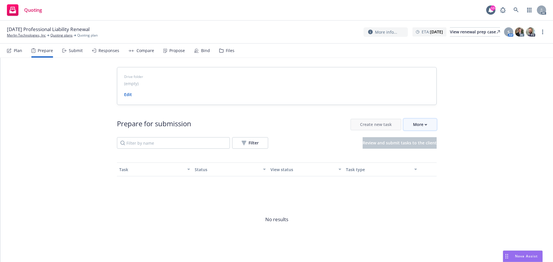
click at [423, 126] on div "More" at bounding box center [420, 124] width 14 height 11
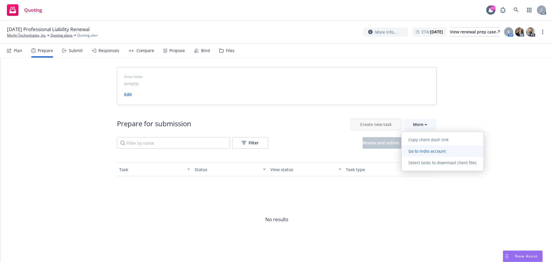
click at [425, 154] on span "Go to Indio account" at bounding box center [426, 151] width 51 height 5
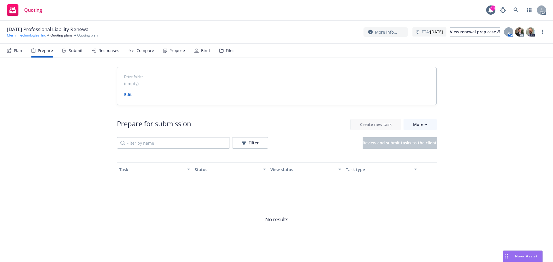
click at [25, 35] on link "Merlin Technologies, Inc" at bounding box center [26, 35] width 39 height 5
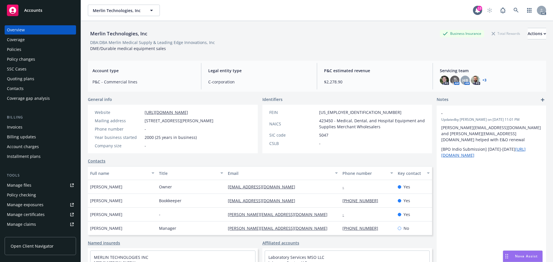
click at [20, 50] on div "Policies" at bounding box center [14, 49] width 14 height 9
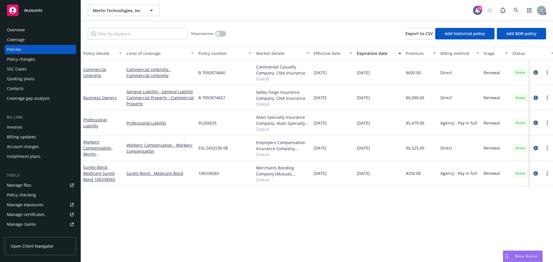
click at [22, 32] on div "Overview" at bounding box center [16, 29] width 18 height 9
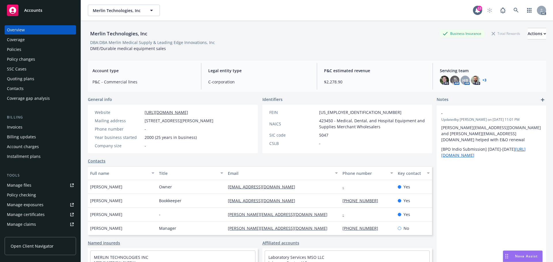
click at [297, 50] on div "Merlin Technologies, Inc Business Insurance Total Rewards Actions DBA: DBA Merl…" at bounding box center [317, 40] width 458 height 24
click at [347, 38] on div "Merlin Technologies, Inc Business Insurance Total Rewards Actions" at bounding box center [317, 34] width 458 height 12
drag, startPoint x: 143, startPoint y: 120, endPoint x: 172, endPoint y: 120, distance: 29.1
click at [172, 120] on div "Mailing address [STREET_ADDRESS]" at bounding box center [153, 121] width 123 height 6
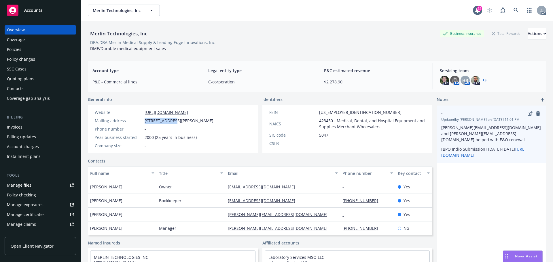
copy div "[STREET_ADDRESS]"
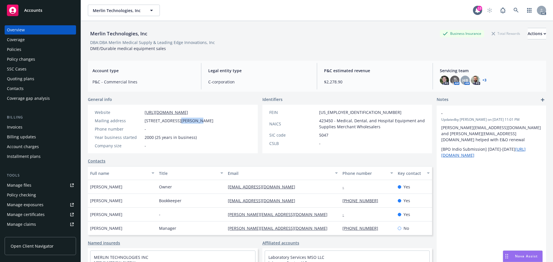
drag, startPoint x: 191, startPoint y: 121, endPoint x: 175, endPoint y: 123, distance: 16.9
click at [175, 123] on span "[STREET_ADDRESS][PERSON_NAME]" at bounding box center [179, 121] width 69 height 6
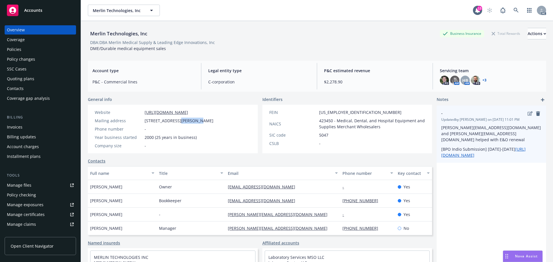
copy span "Camarillo"
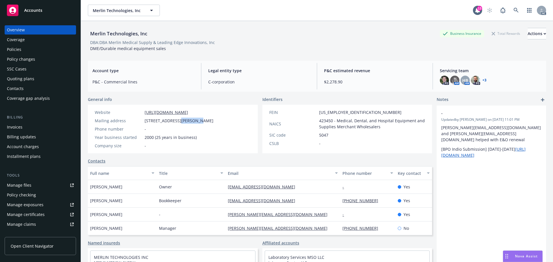
drag, startPoint x: 217, startPoint y: 122, endPoint x: 201, endPoint y: 123, distance: 16.2
click at [201, 123] on div "Website [URL][DOMAIN_NAME] Mailing address [STREET_ADDRESS] Phone number - Year…" at bounding box center [173, 129] width 170 height 49
copy span "90310"
drag, startPoint x: 212, startPoint y: 111, endPoint x: 144, endPoint y: 114, distance: 67.7
click at [144, 114] on div "Website [URL][DOMAIN_NAME] Mailing address [STREET_ADDRESS] Phone number - Year…" at bounding box center [154, 129] width 132 height 49
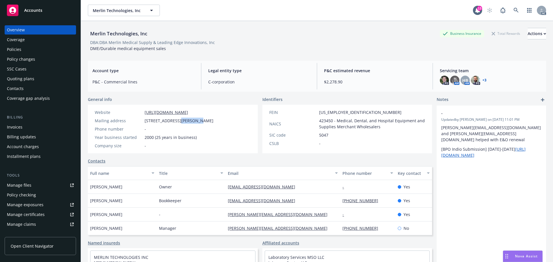
copy link "[URL][DOMAIN_NAME]"
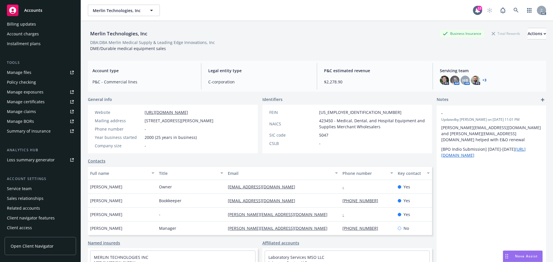
click at [31, 184] on div "Account settings Service team Sales relationships Related accounts Client navig…" at bounding box center [40, 204] width 71 height 56
click at [27, 186] on div "Service team" at bounding box center [19, 188] width 25 height 9
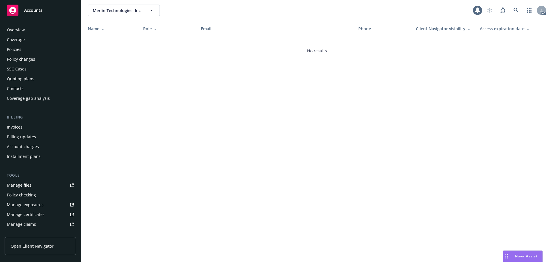
scroll to position [113, 0]
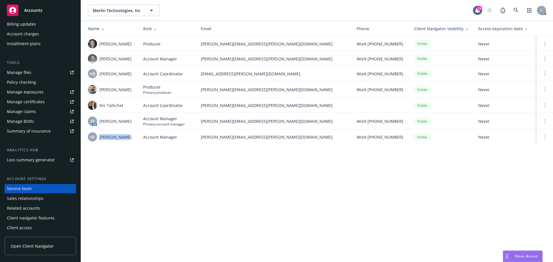
drag, startPoint x: 132, startPoint y: 137, endPoint x: 99, endPoint y: 144, distance: 33.0
click at [99, 144] on td "SE [PERSON_NAME]" at bounding box center [110, 137] width 58 height 15
copy div "[PERSON_NAME]"
